Goal: Task Accomplishment & Management: Use online tool/utility

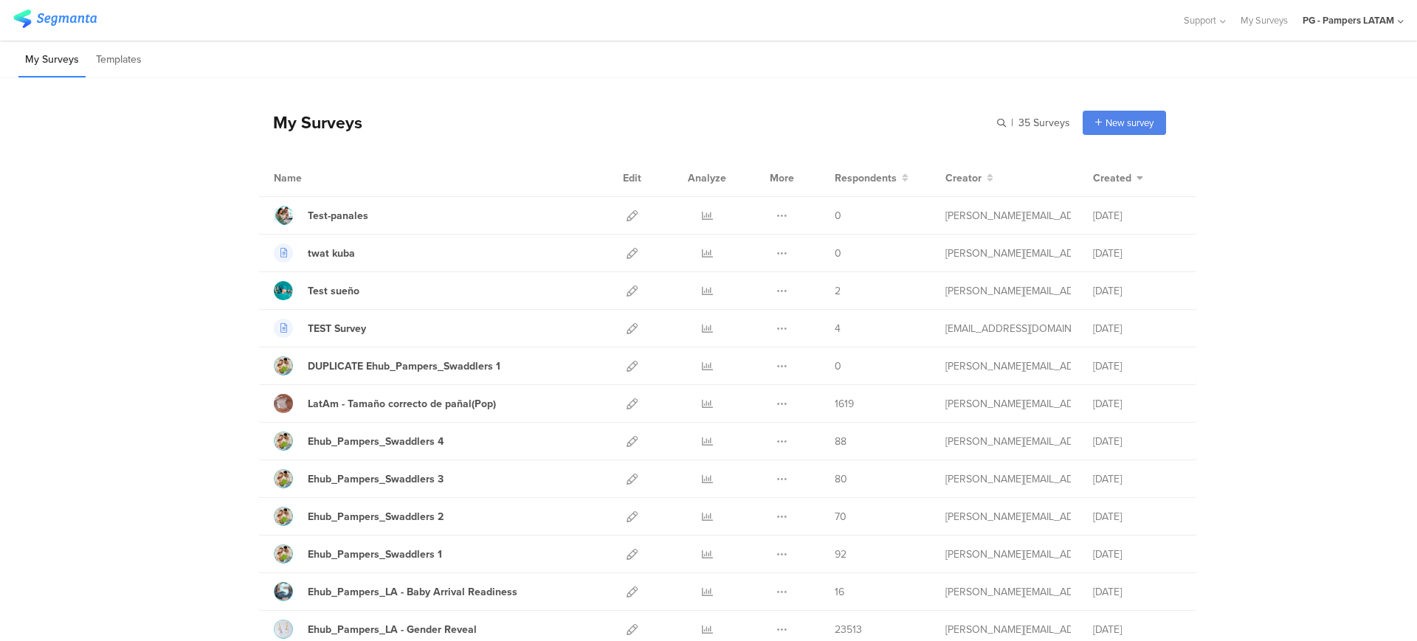
click at [1327, 18] on div "PG - Pampers LATAM" at bounding box center [1347, 20] width 91 height 14
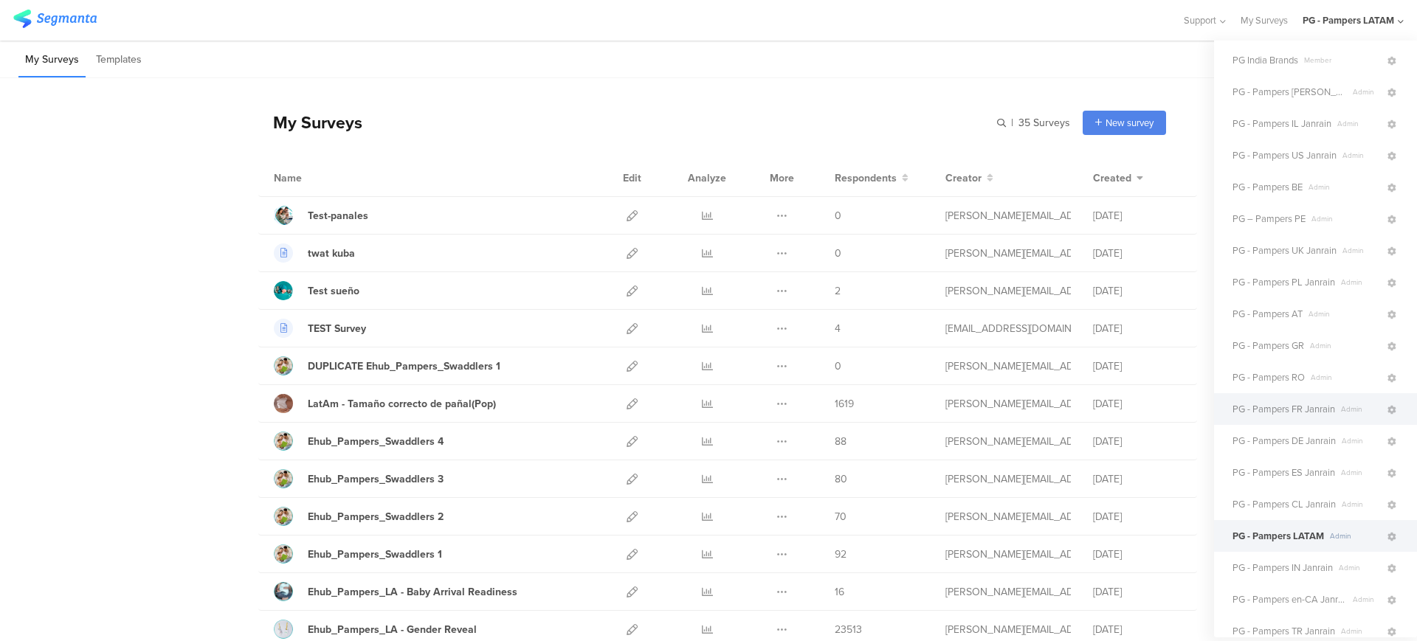
scroll to position [30, 0]
click at [1281, 160] on span "PG - Pampers US Janrain" at bounding box center [1284, 161] width 104 height 14
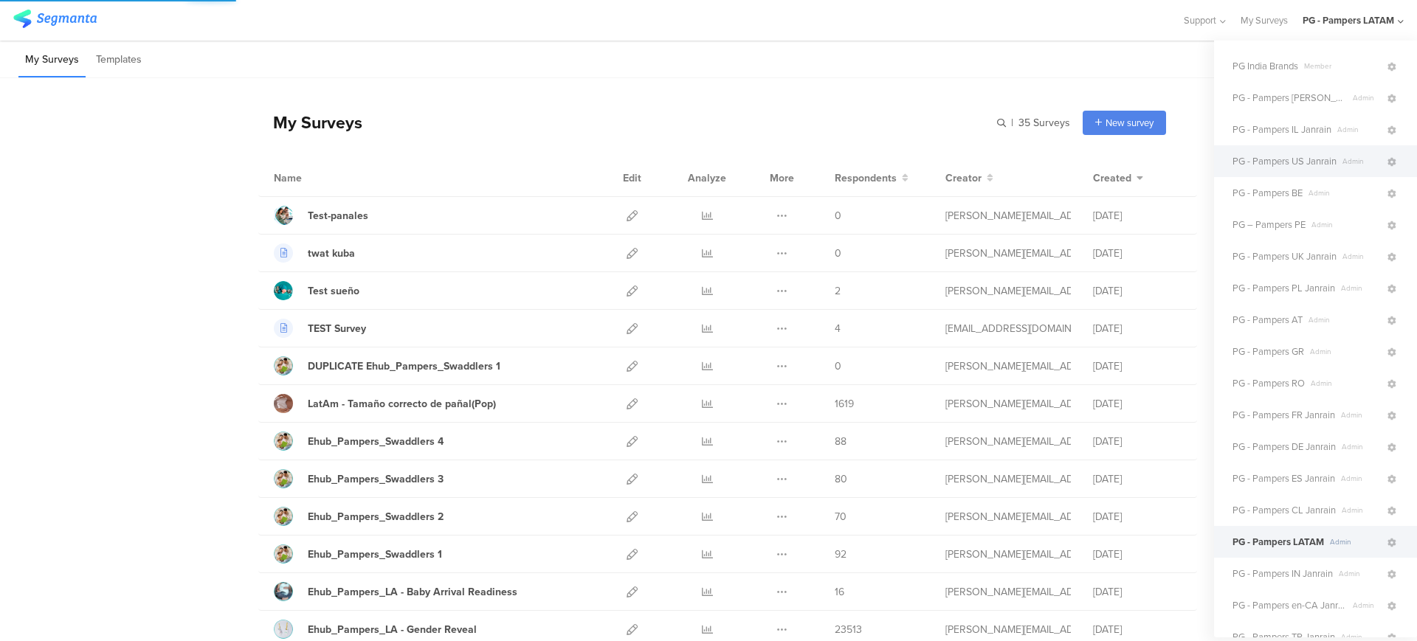
click at [1281, 160] on span "PG - Pampers US Janrain" at bounding box center [1284, 161] width 104 height 14
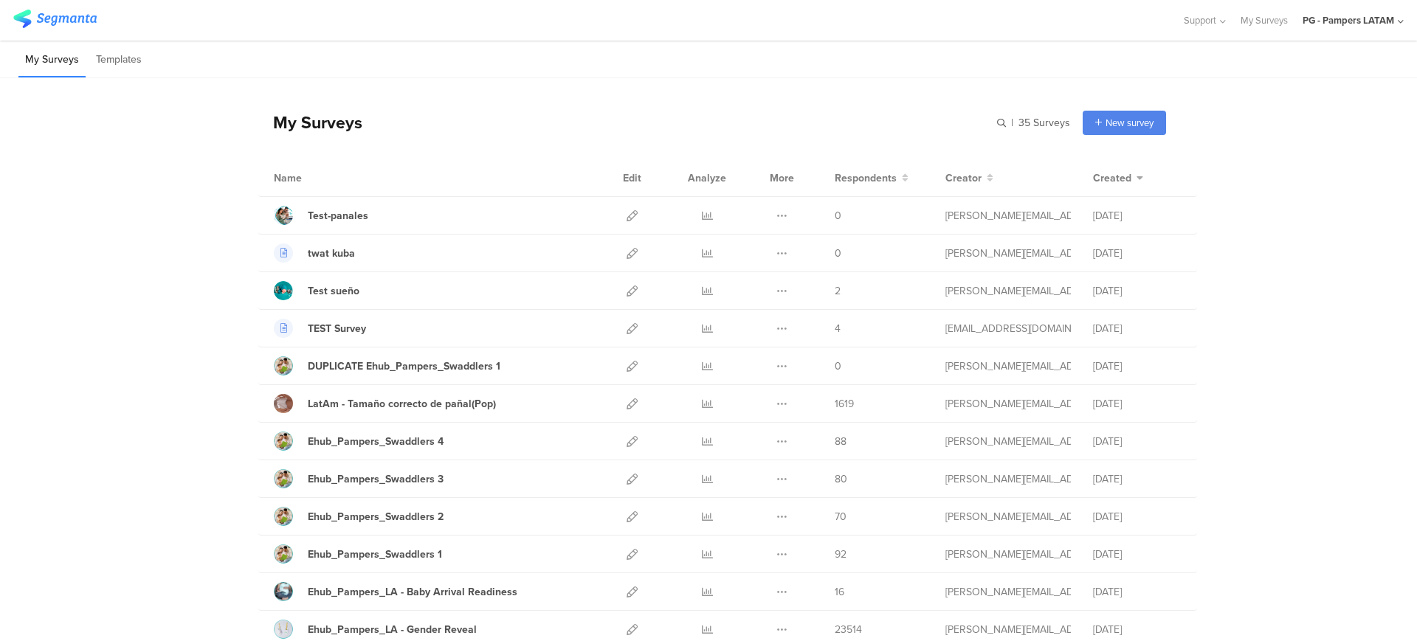
click at [1324, 17] on div "PG - Pampers LATAM" at bounding box center [1347, 20] width 91 height 14
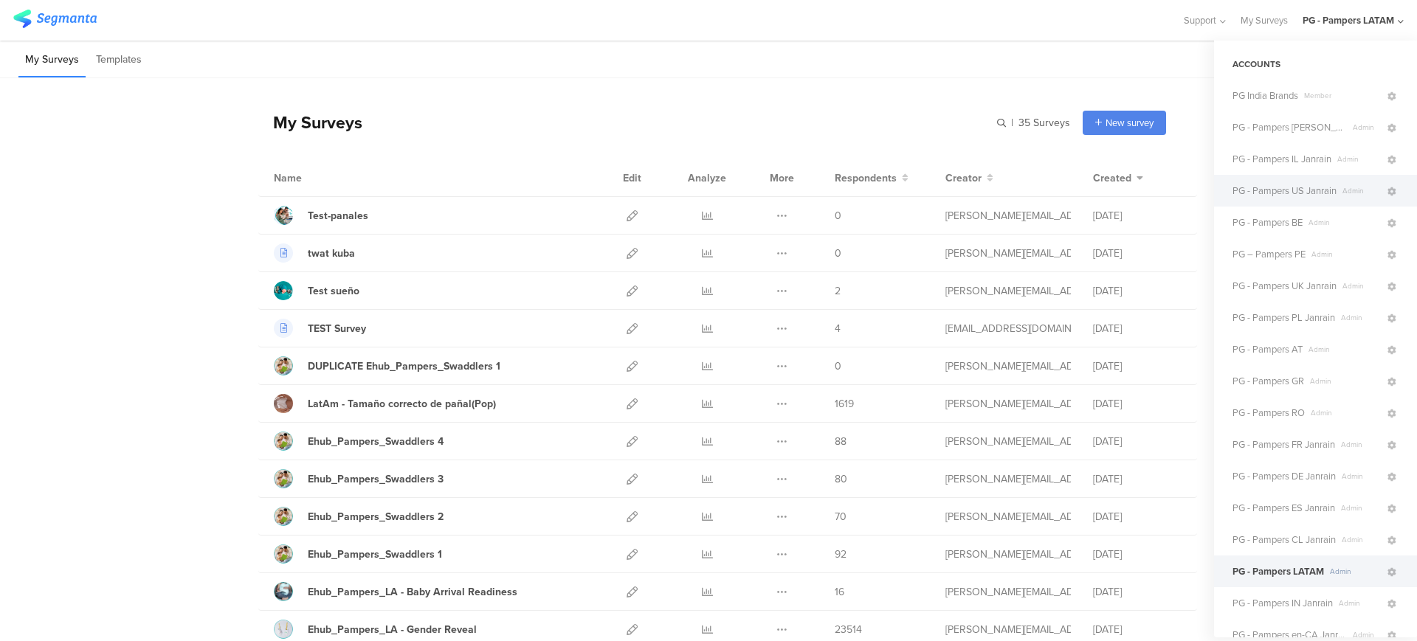
click at [1270, 187] on span "PG - Pampers US Janrain" at bounding box center [1284, 191] width 104 height 14
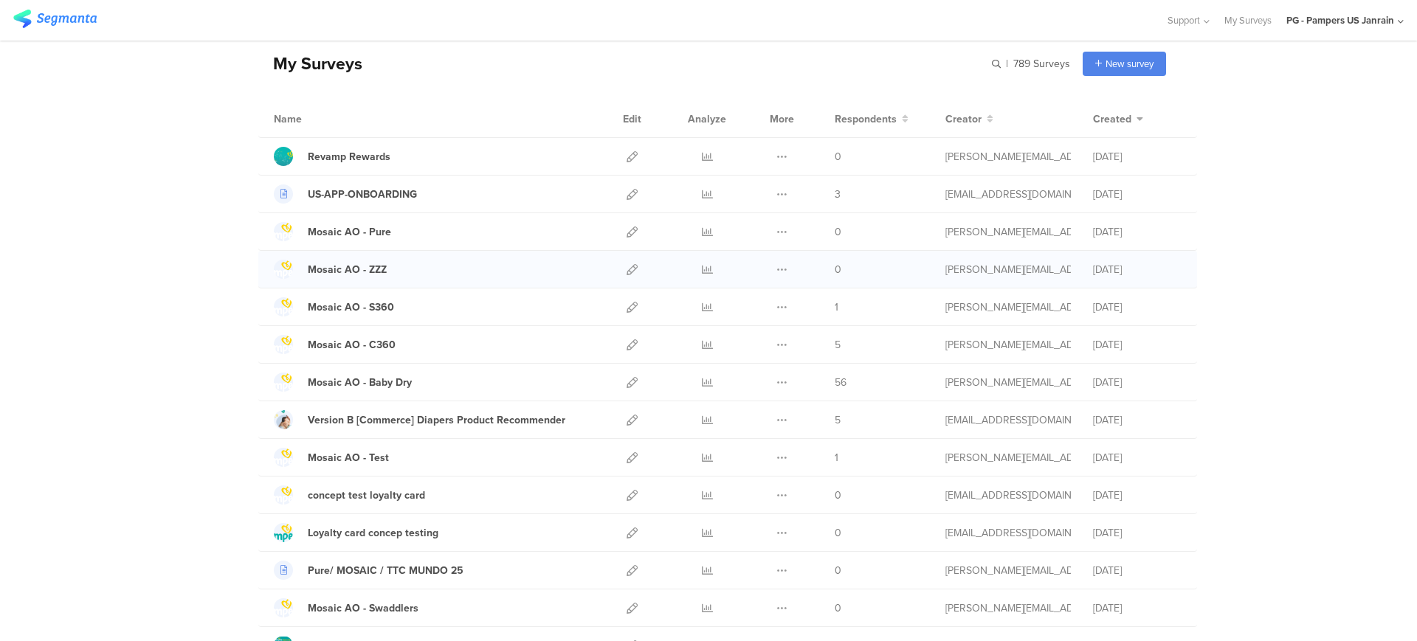
scroll to position [60, 0]
click at [899, 119] on icon at bounding box center [903, 118] width 9 height 10
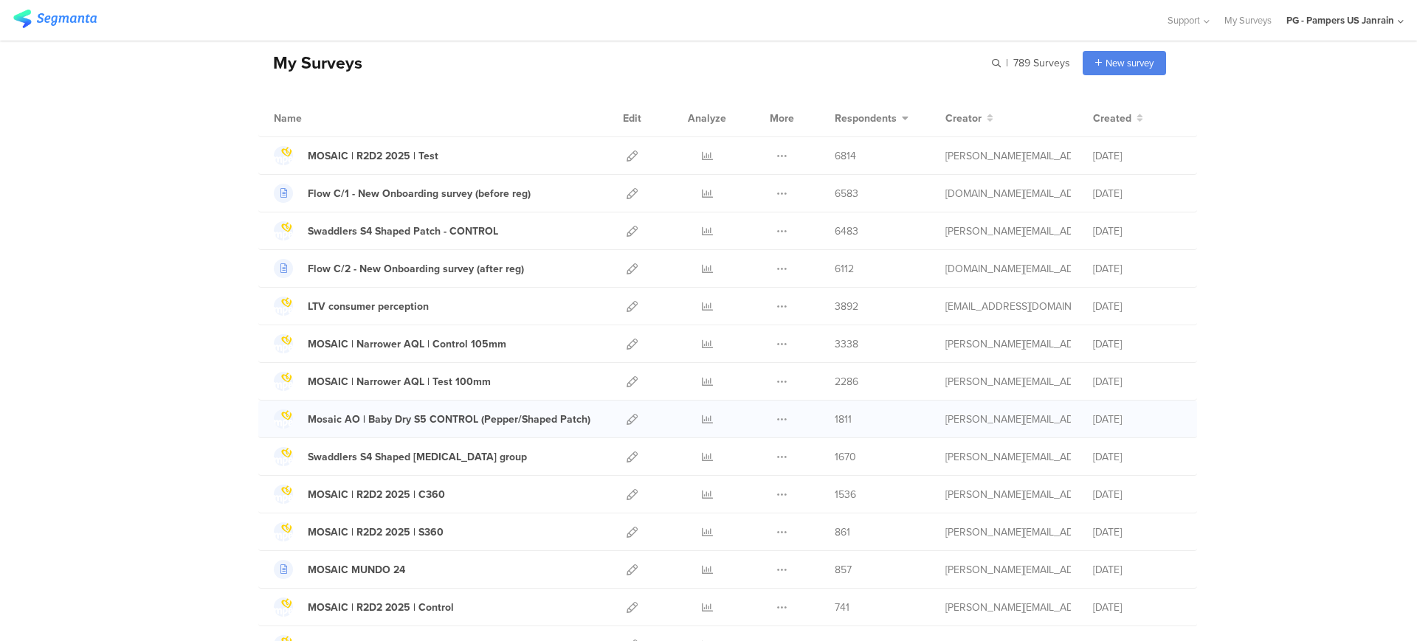
scroll to position [0, 0]
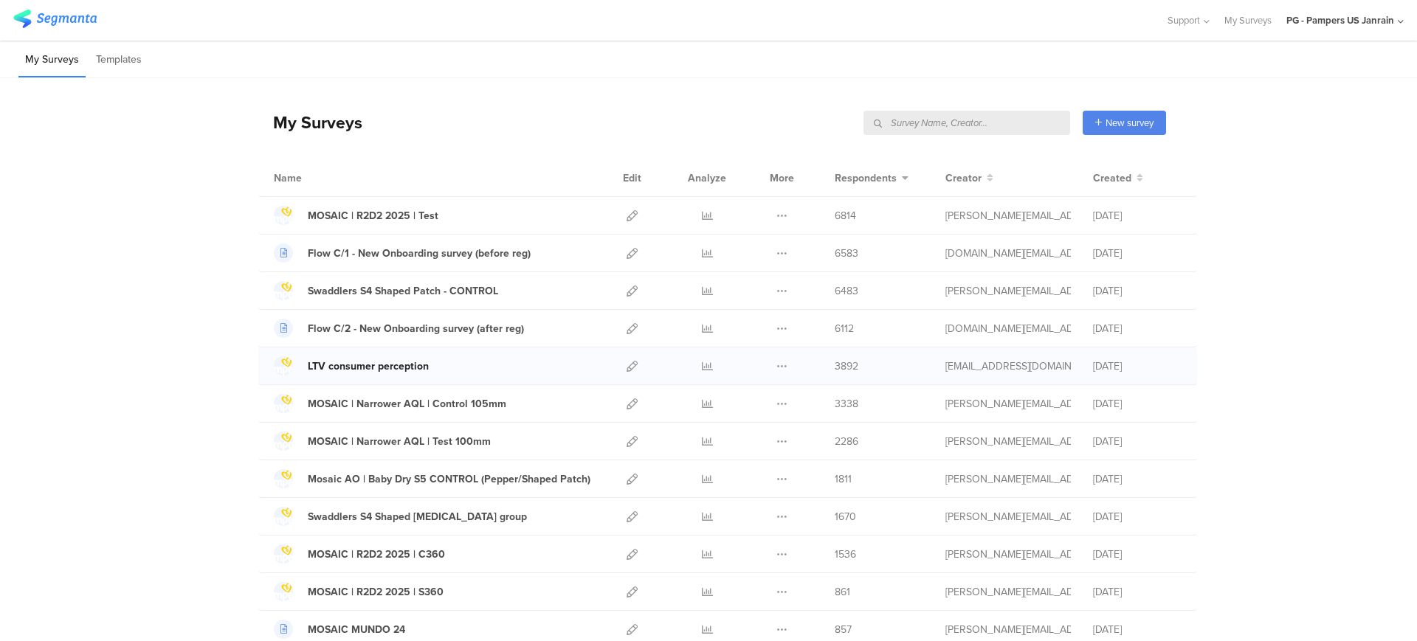
click at [382, 367] on div "LTV consumer perception" at bounding box center [368, 366] width 121 height 15
click at [626, 365] on icon at bounding box center [631, 366] width 11 height 11
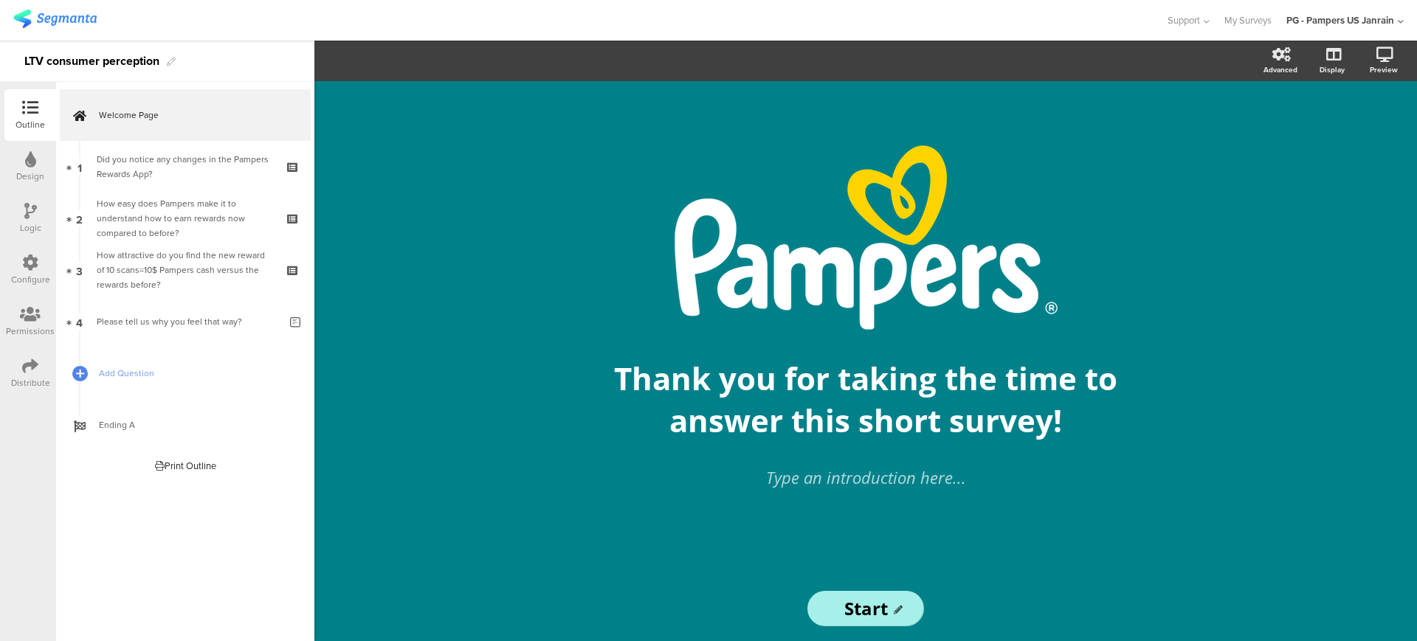
click at [24, 207] on icon at bounding box center [30, 211] width 13 height 16
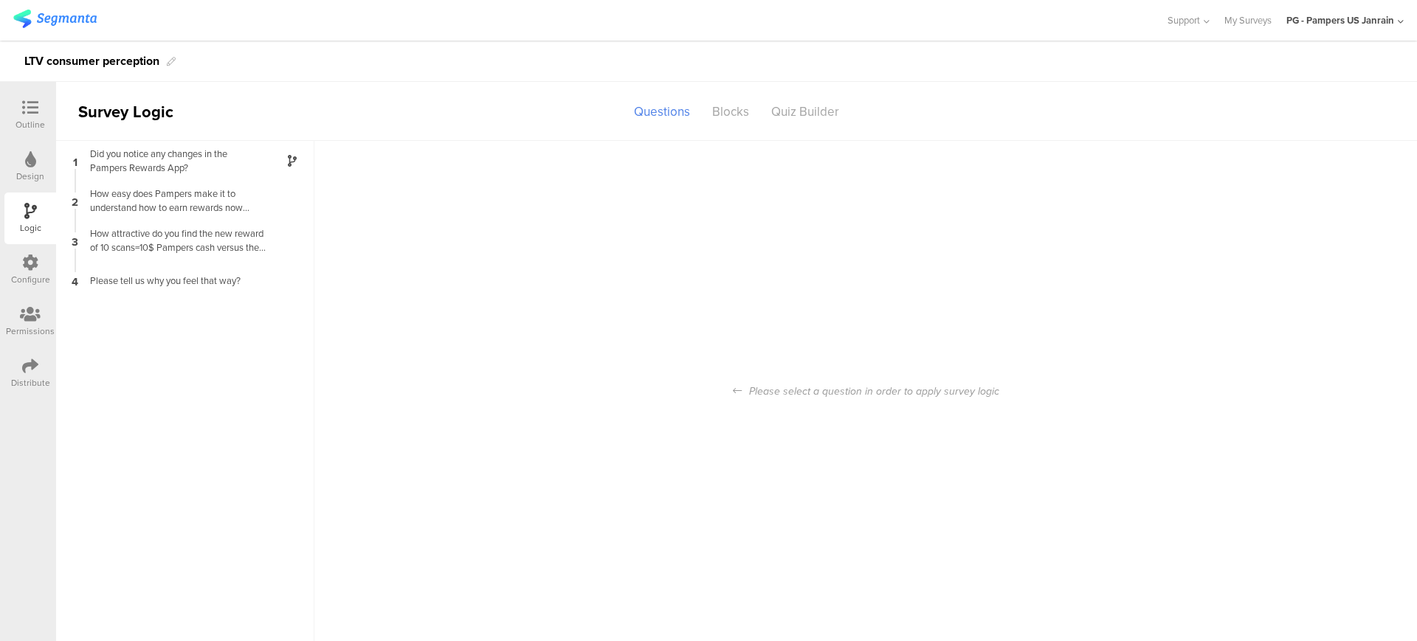
click at [34, 274] on div "Configure" at bounding box center [30, 279] width 39 height 13
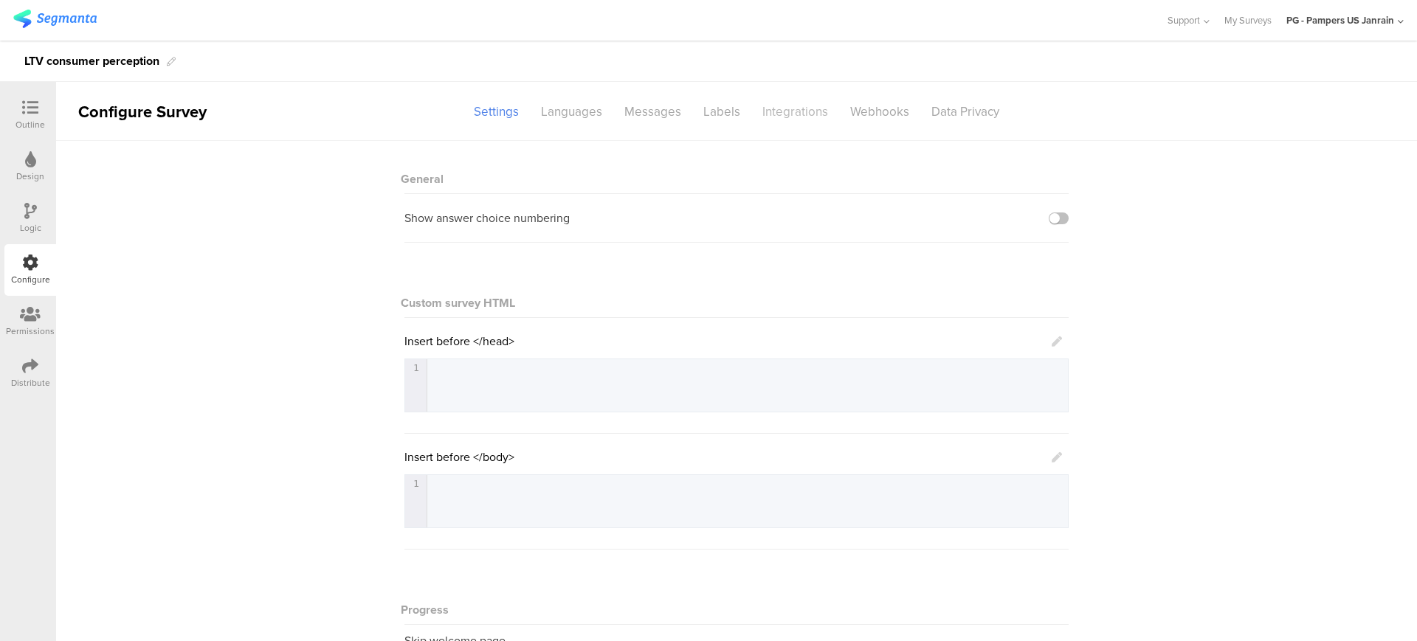
click at [787, 111] on div "Integrations" at bounding box center [795, 112] width 88 height 26
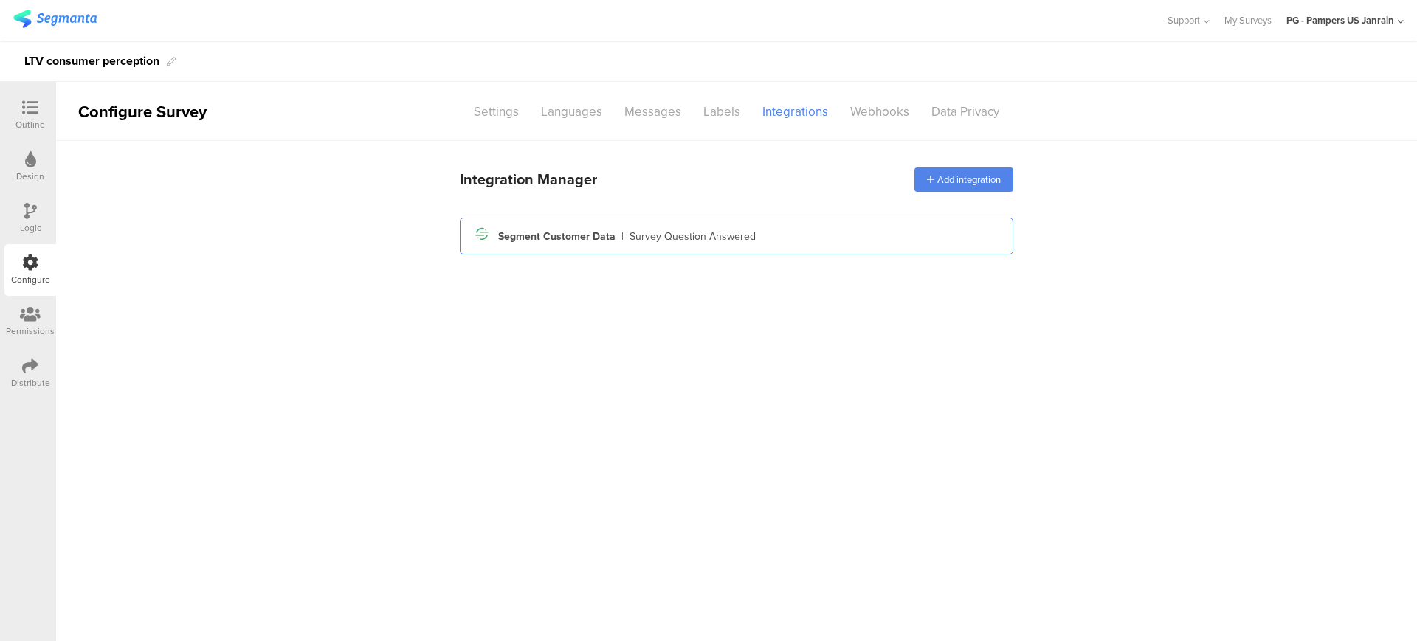
click at [551, 239] on div "Segment Customer Data" at bounding box center [556, 236] width 117 height 15
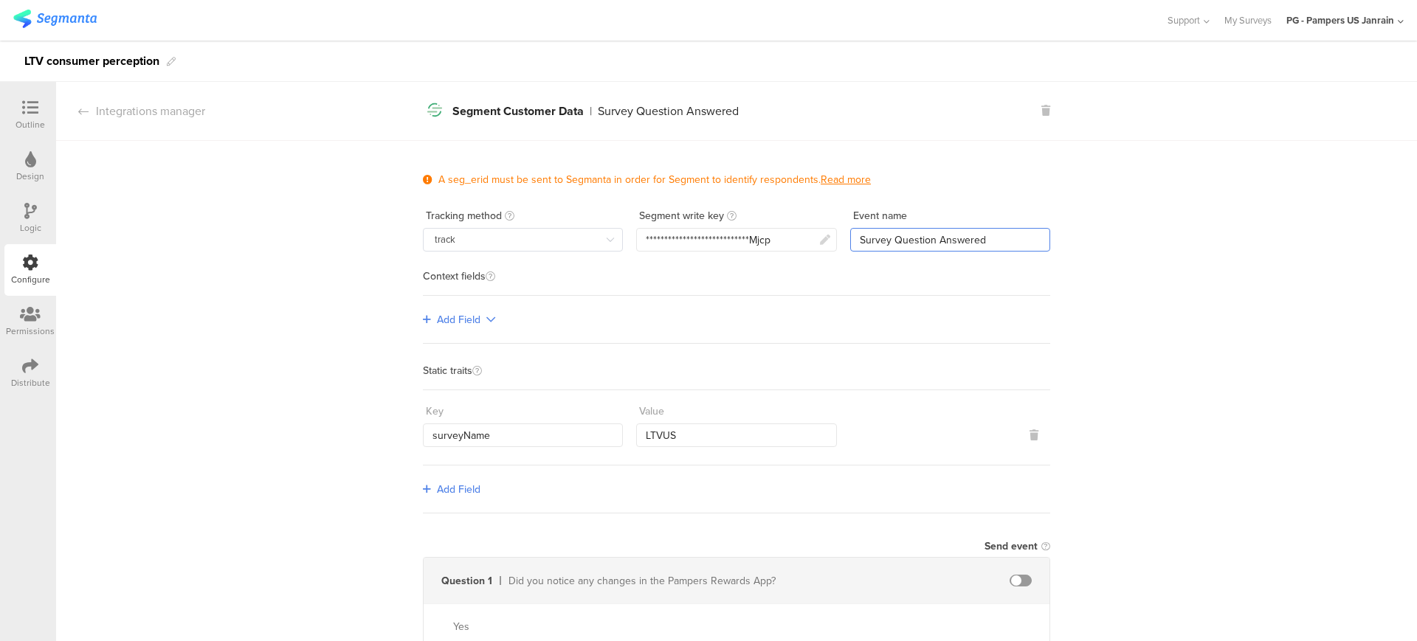
drag, startPoint x: 851, startPoint y: 241, endPoint x: 998, endPoint y: 239, distance: 146.1
click at [998, 239] on input "Survey Question Answered" at bounding box center [950, 240] width 200 height 24
